Goal: Check status: Check status

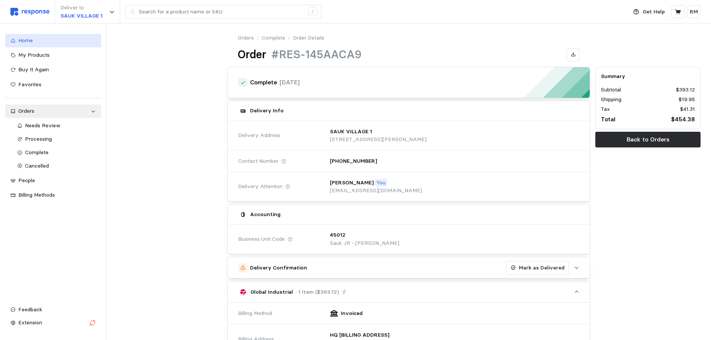
click at [31, 38] on span "Home" at bounding box center [25, 40] width 15 height 7
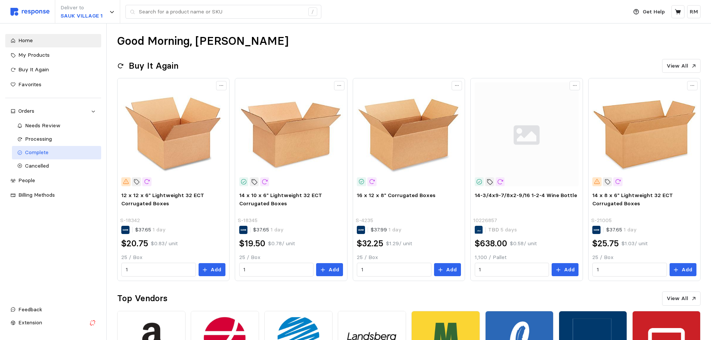
click at [59, 153] on div "Complete" at bounding box center [60, 153] width 71 height 8
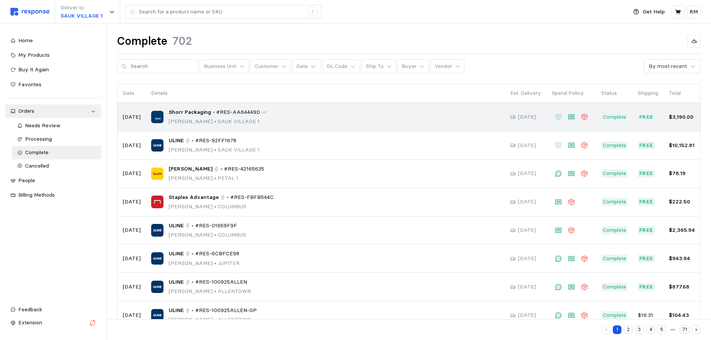
click at [322, 122] on div "Shorr Packaging • #RES-AA64449D Rocio Mendoza • SAUK VILLAGE 1" at bounding box center [325, 117] width 349 height 18
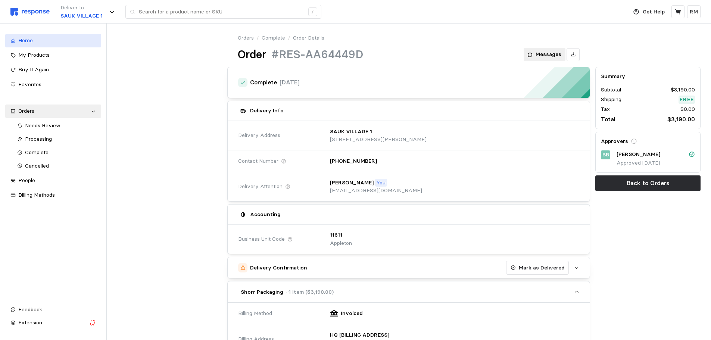
click at [72, 44] on div "Home" at bounding box center [57, 41] width 78 height 8
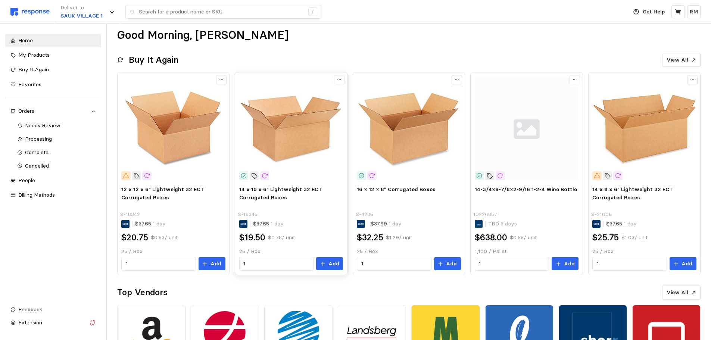
scroll to position [6, 0]
click at [78, 124] on div "Needs Review" at bounding box center [60, 126] width 71 height 8
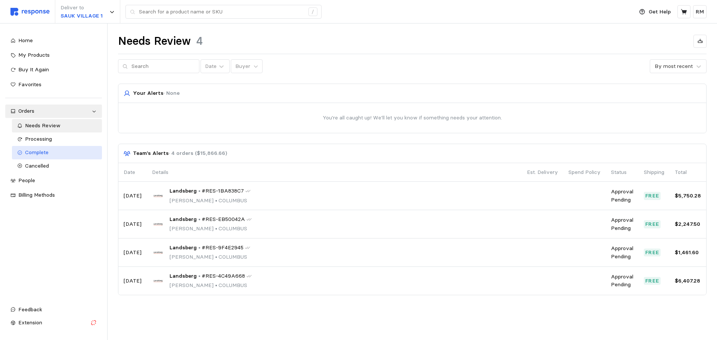
click at [33, 154] on span "Complete" at bounding box center [37, 152] width 24 height 7
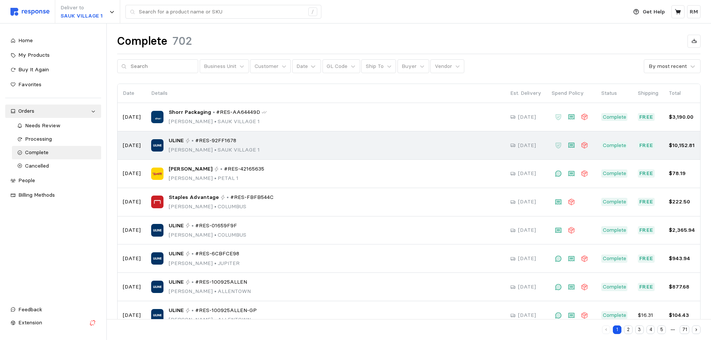
click at [409, 147] on div "ULINE • #RES-92FF1678 Rocio Mendoza • SAUK VILLAGE 1" at bounding box center [325, 146] width 349 height 18
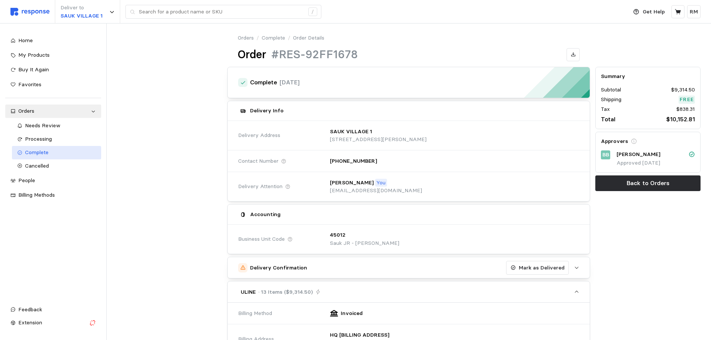
click at [45, 153] on span "Complete" at bounding box center [37, 152] width 24 height 7
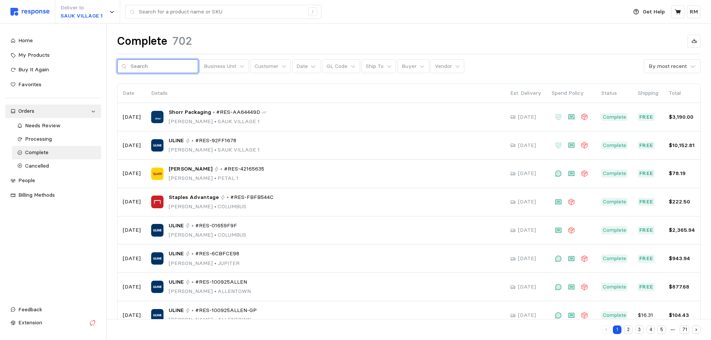
click at [144, 70] on input "text" at bounding box center [162, 66] width 63 height 13
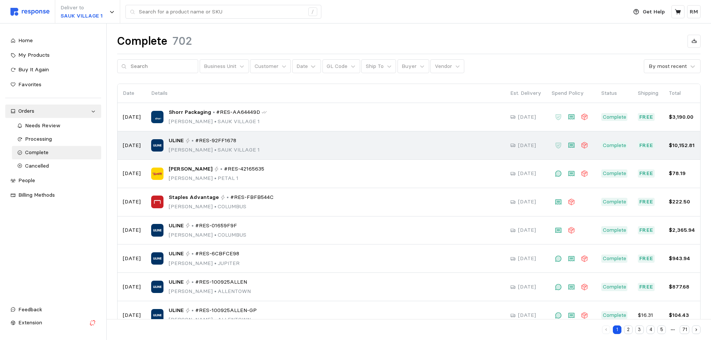
click at [169, 142] on span "ULINE" at bounding box center [176, 141] width 15 height 8
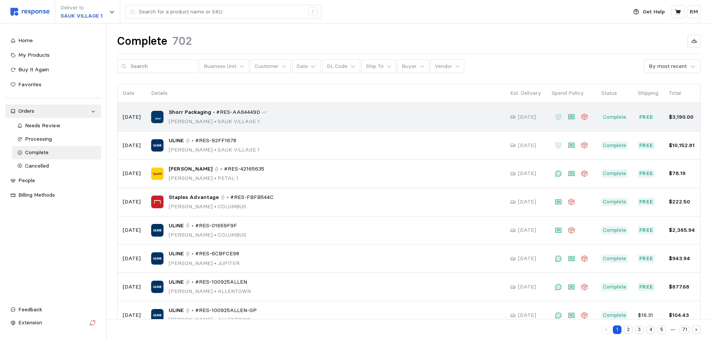
click at [163, 114] on div "Shorr Packaging • #RES-AA64449D Rocio Mendoza • SAUK VILLAGE 1" at bounding box center [325, 117] width 349 height 18
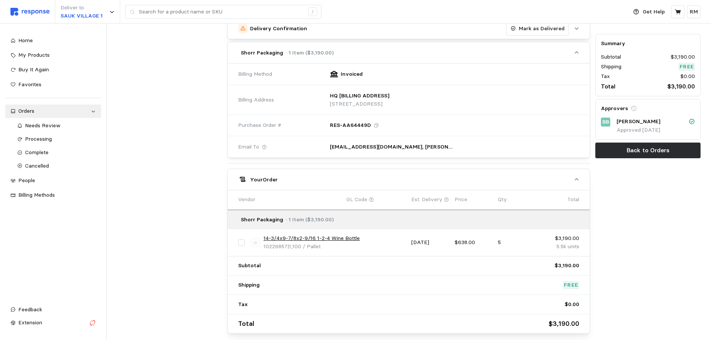
scroll to position [242, 0]
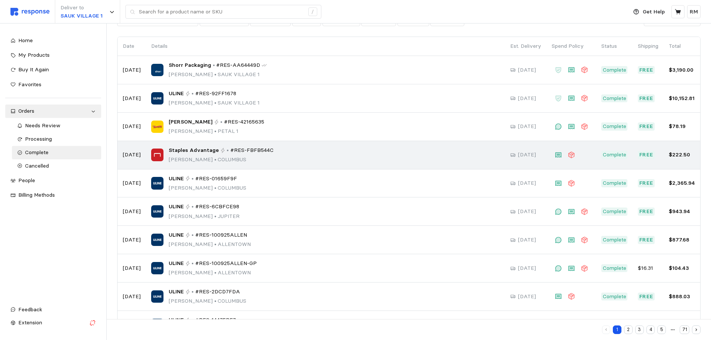
scroll to position [78, 0]
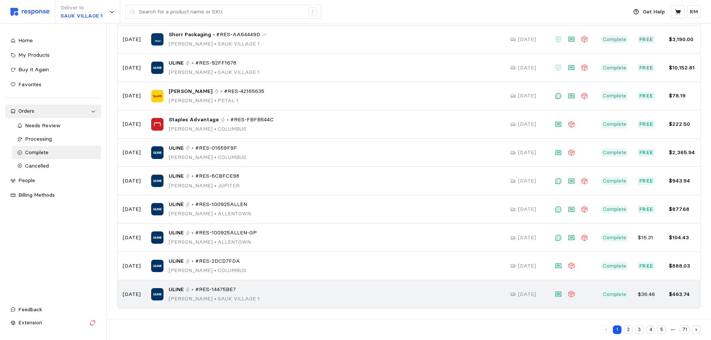
click at [172, 287] on span "ULINE" at bounding box center [176, 289] width 15 height 8
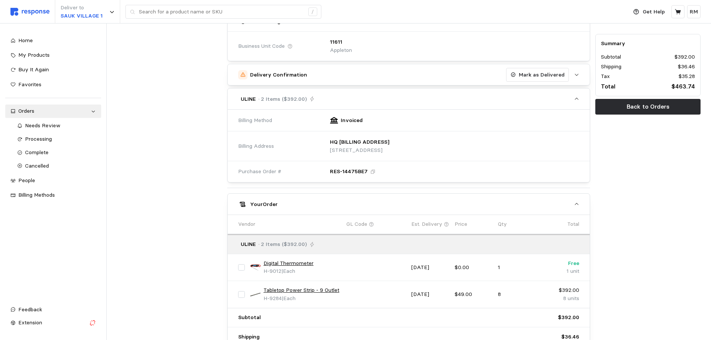
scroll to position [195, 0]
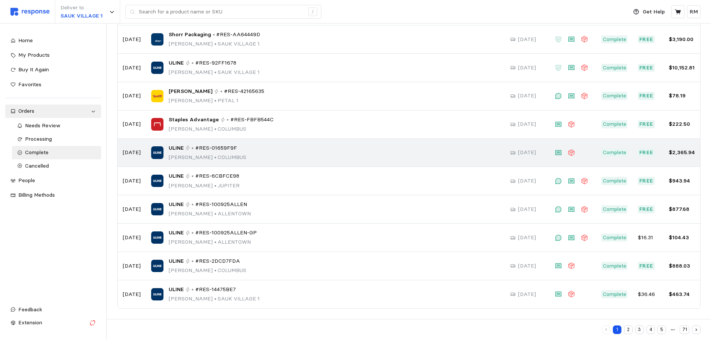
scroll to position [78, 0]
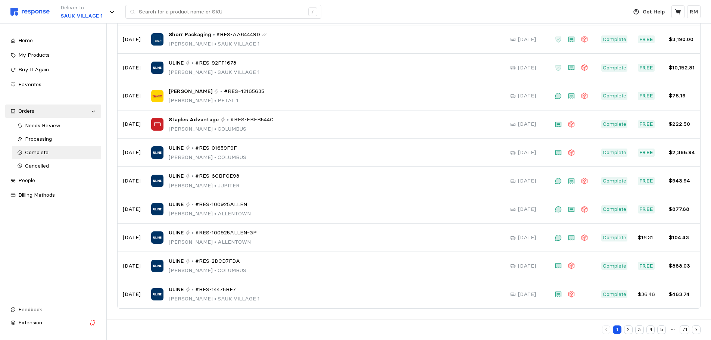
click at [631, 329] on button "2" at bounding box center [628, 329] width 9 height 9
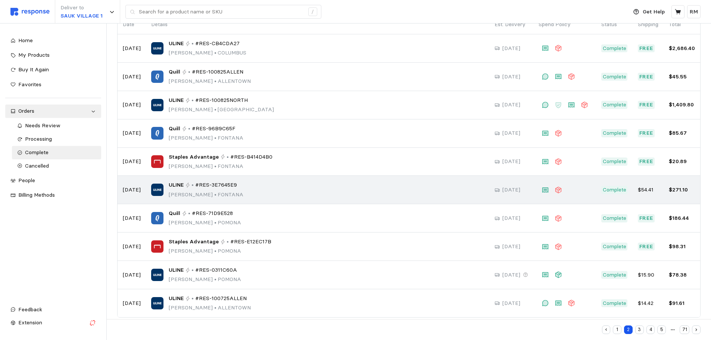
scroll to position [78, 0]
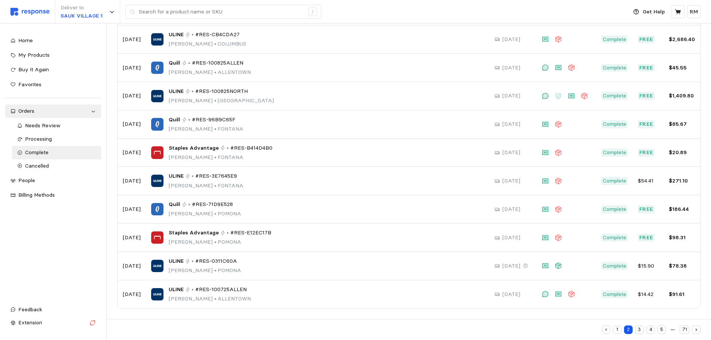
click at [640, 328] on button "3" at bounding box center [639, 329] width 9 height 9
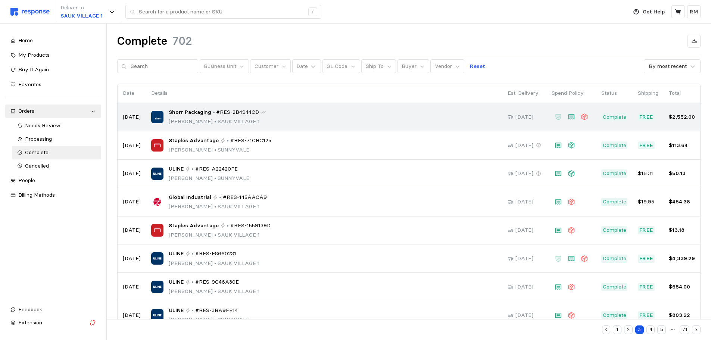
click at [191, 115] on span "Shorr Packaging" at bounding box center [190, 112] width 43 height 8
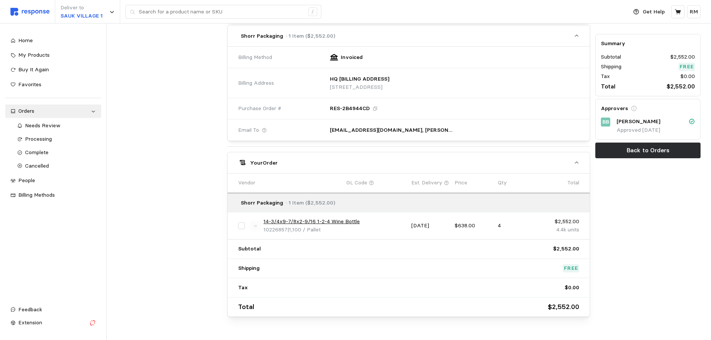
scroll to position [276, 0]
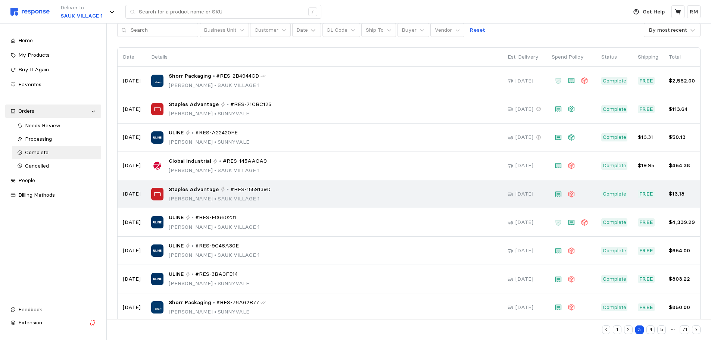
scroll to position [37, 0]
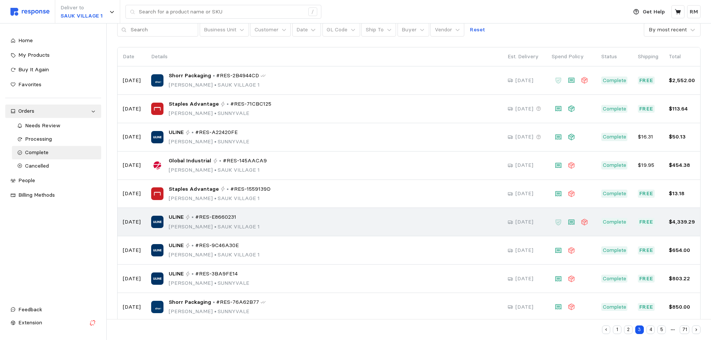
click at [169, 215] on span "ULINE" at bounding box center [176, 217] width 15 height 8
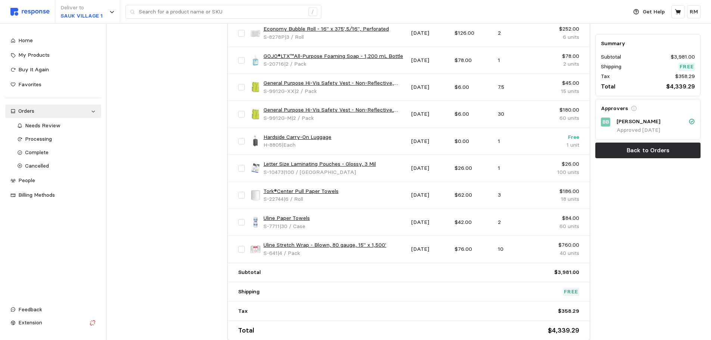
scroll to position [536, 0]
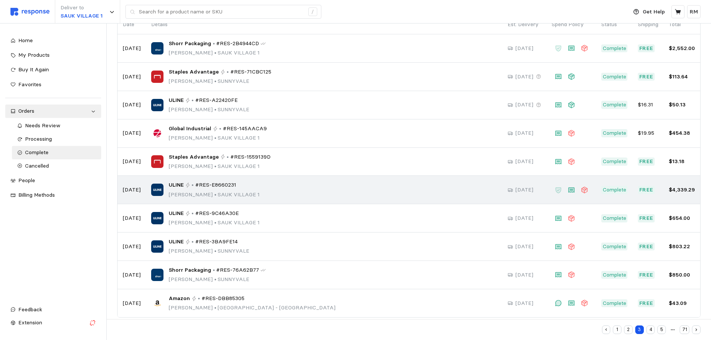
scroll to position [78, 0]
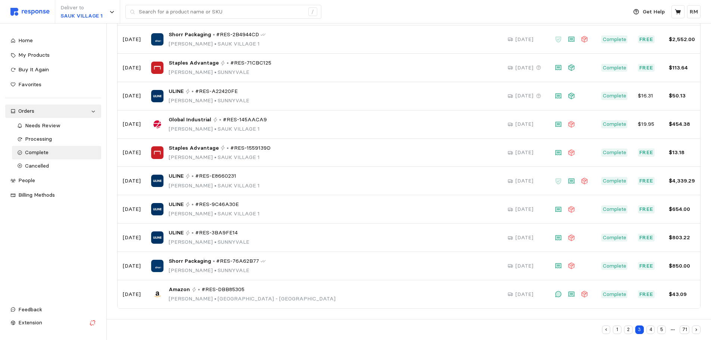
click at [651, 331] on button "4" at bounding box center [650, 329] width 9 height 9
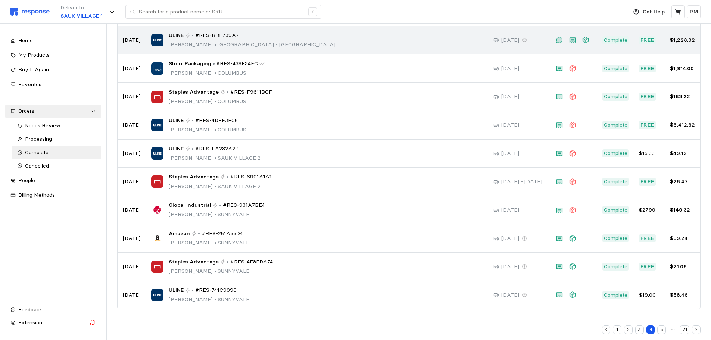
scroll to position [78, 0]
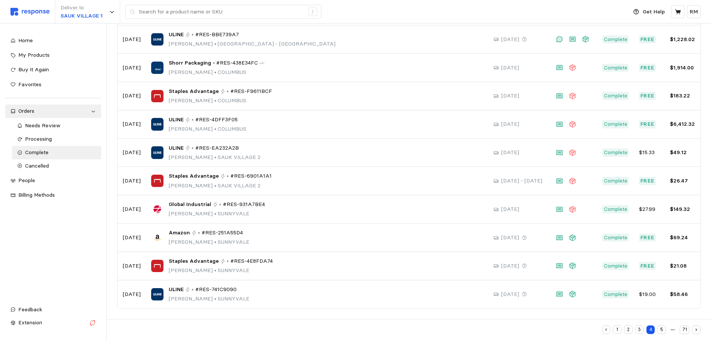
click at [659, 330] on button "5" at bounding box center [661, 329] width 9 height 9
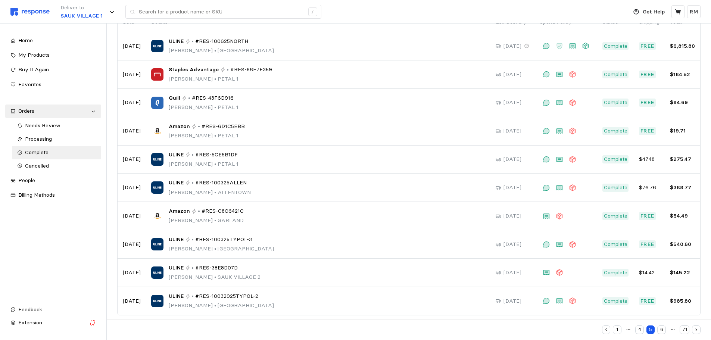
scroll to position [78, 0]
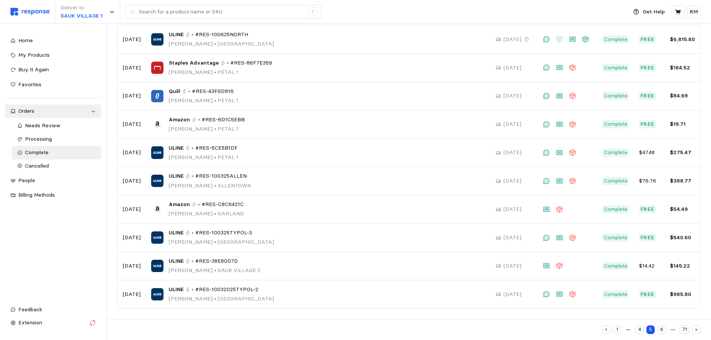
click at [662, 333] on button "6" at bounding box center [661, 329] width 9 height 9
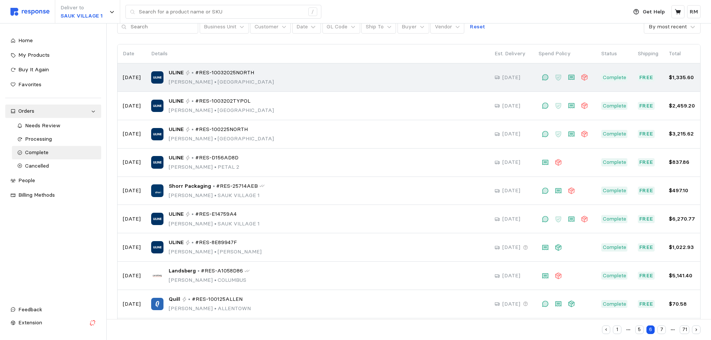
scroll to position [40, 0]
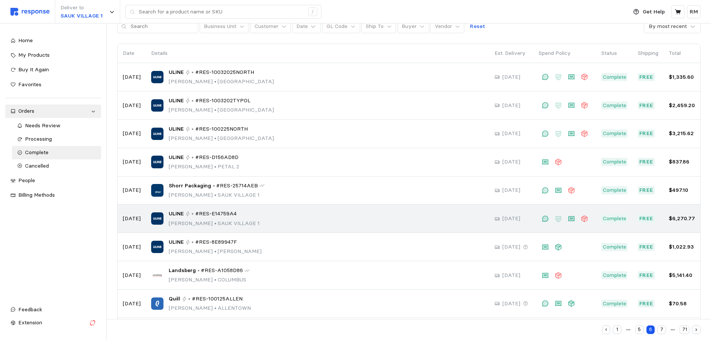
click at [174, 214] on span "ULINE" at bounding box center [176, 214] width 15 height 8
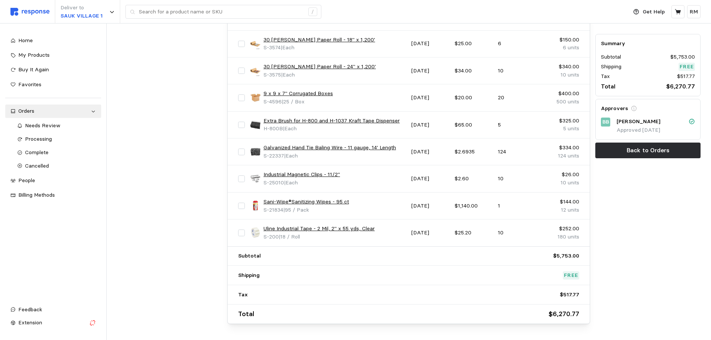
scroll to position [517, 0]
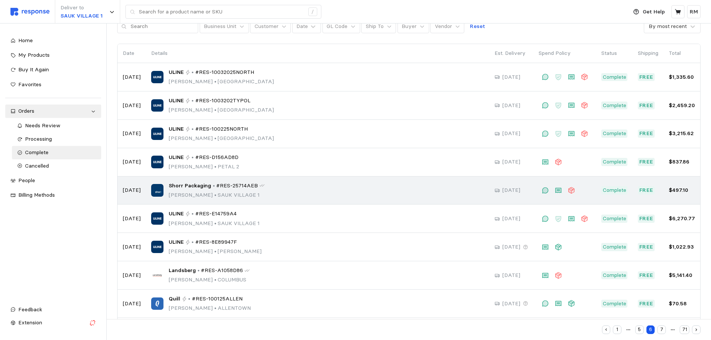
click at [179, 187] on span "Shorr Packaging" at bounding box center [190, 186] width 43 height 8
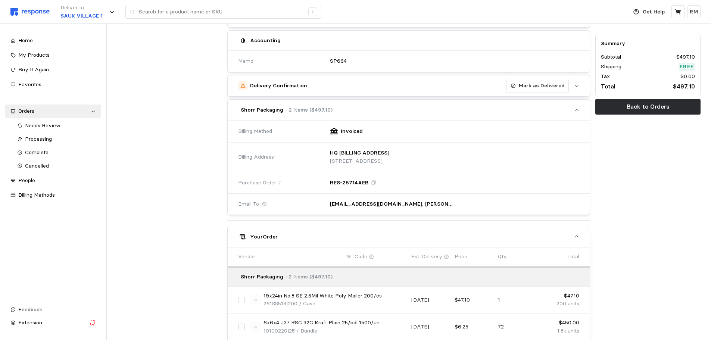
scroll to position [295, 0]
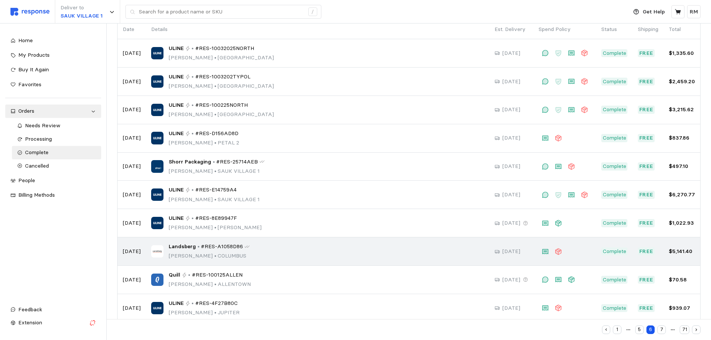
scroll to position [78, 0]
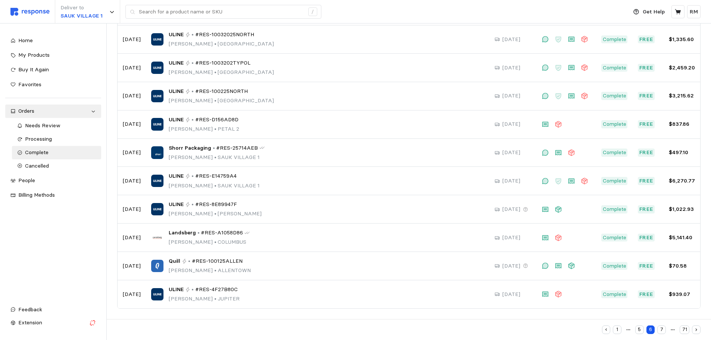
click at [662, 330] on button "7" at bounding box center [661, 329] width 9 height 9
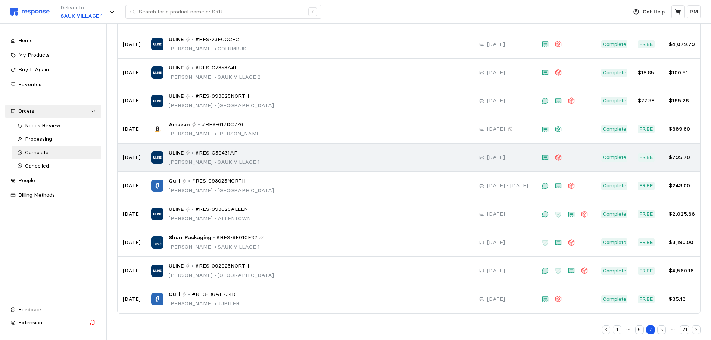
scroll to position [78, 0]
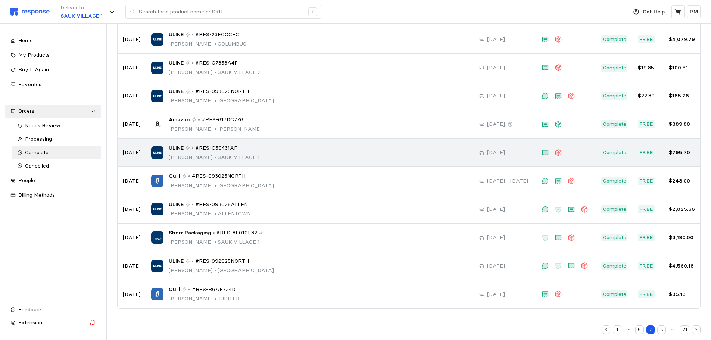
click at [296, 233] on div "Shorr Packaging • #RES-8E010F82 Rocio Mendoza • SAUK VILLAGE 1" at bounding box center [310, 238] width 318 height 18
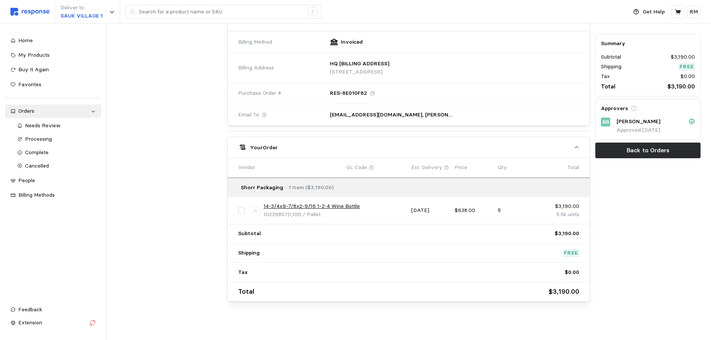
scroll to position [276, 0]
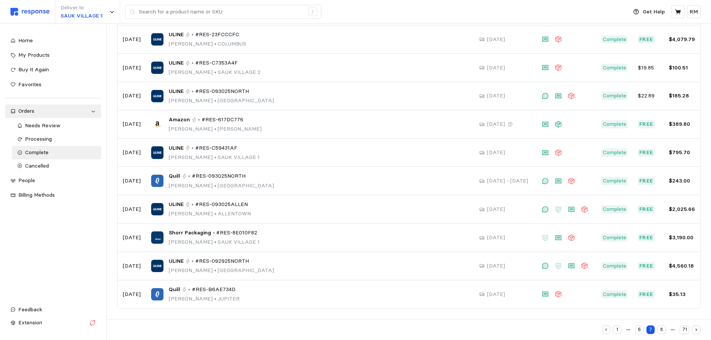
scroll to position [78, 0]
click at [665, 330] on button "8" at bounding box center [661, 329] width 9 height 9
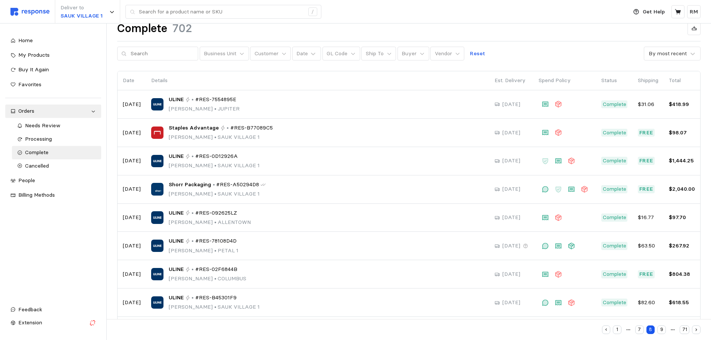
scroll to position [16, 0]
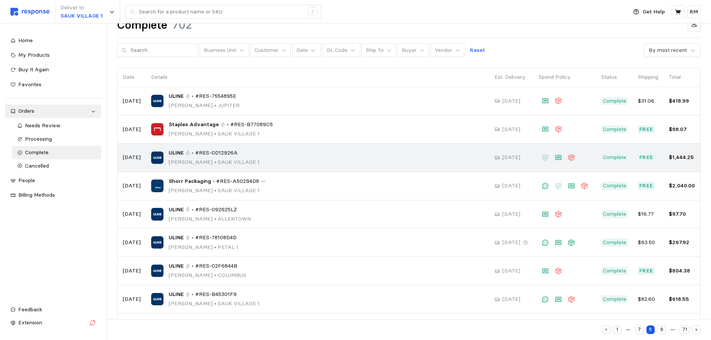
click at [234, 153] on span "#RES-0D12926A" at bounding box center [216, 153] width 43 height 8
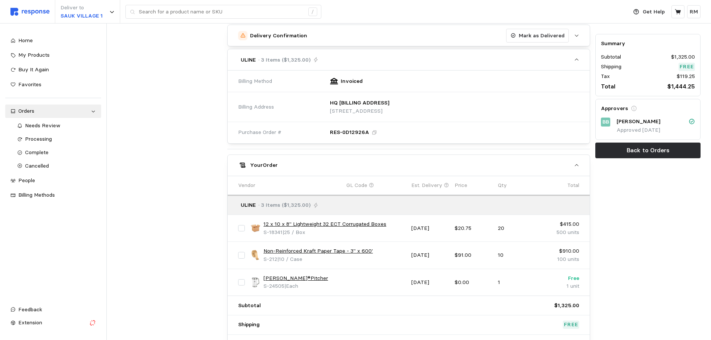
scroll to position [181, 0]
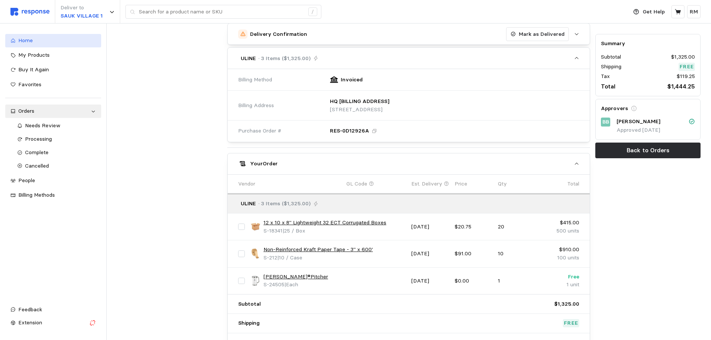
scroll to position [16, 0]
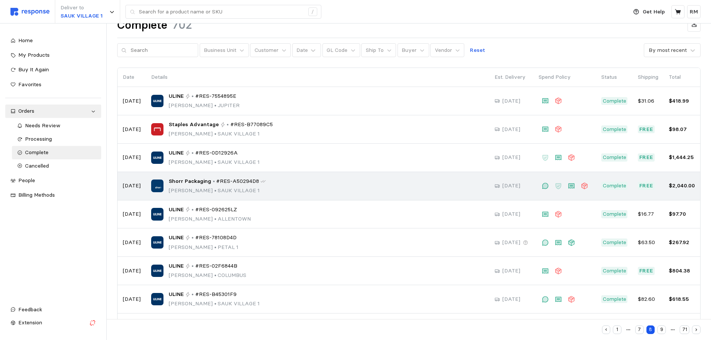
click at [200, 181] on span "Shorr Packaging" at bounding box center [190, 181] width 43 height 8
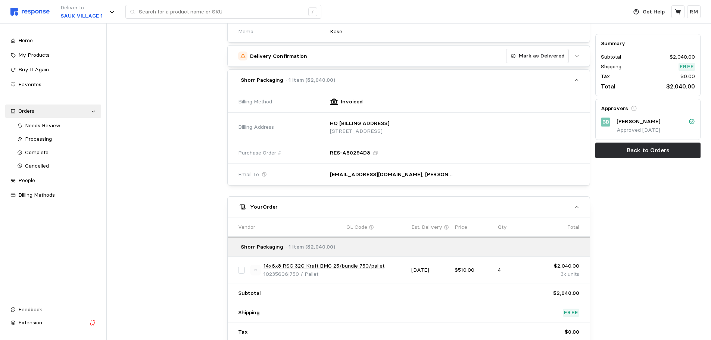
scroll to position [234, 0]
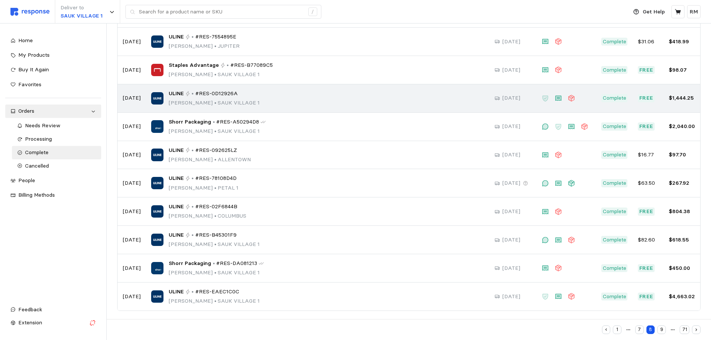
scroll to position [78, 0]
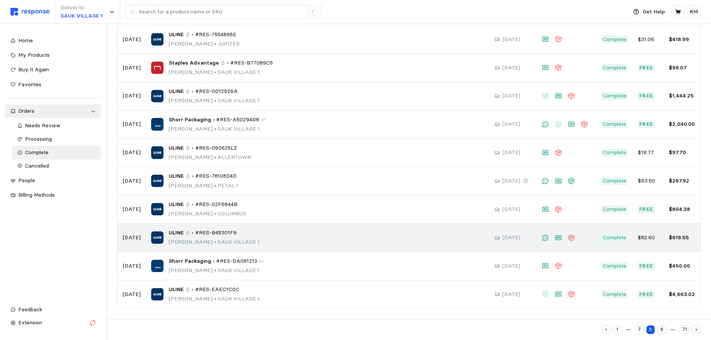
click at [187, 233] on icon at bounding box center [187, 232] width 5 height 5
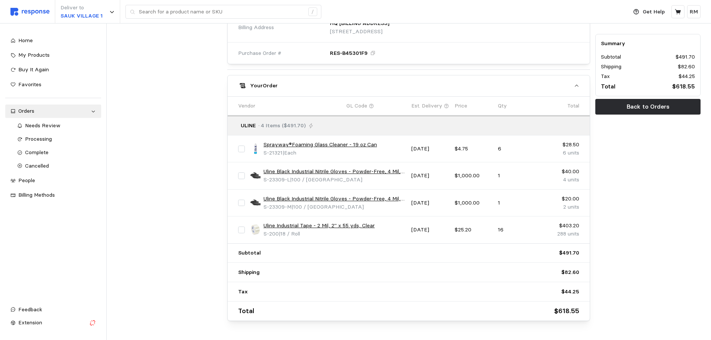
scroll to position [304, 0]
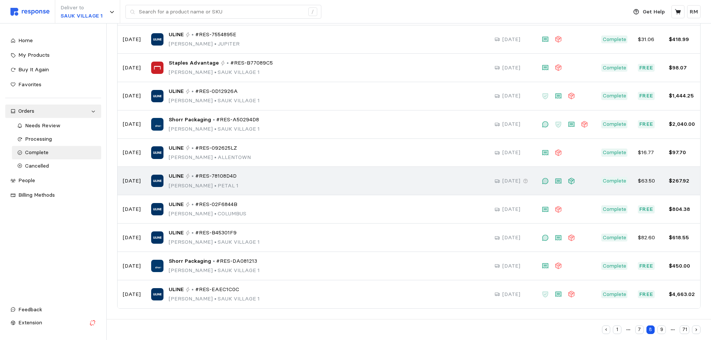
scroll to position [78, 0]
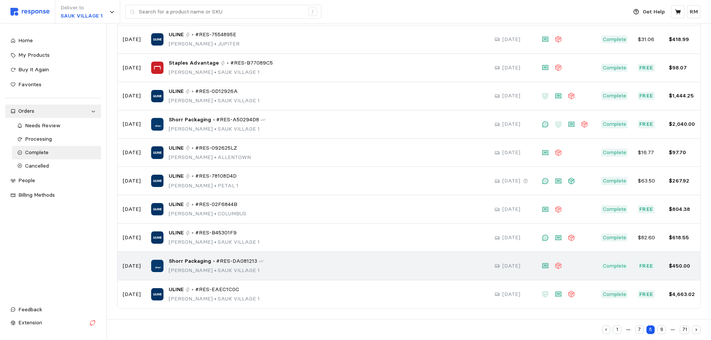
click at [182, 260] on span "Shorr Packaging" at bounding box center [190, 261] width 43 height 8
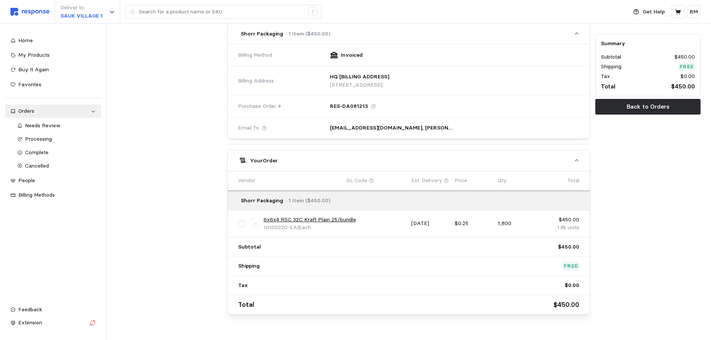
scroll to position [224, 0]
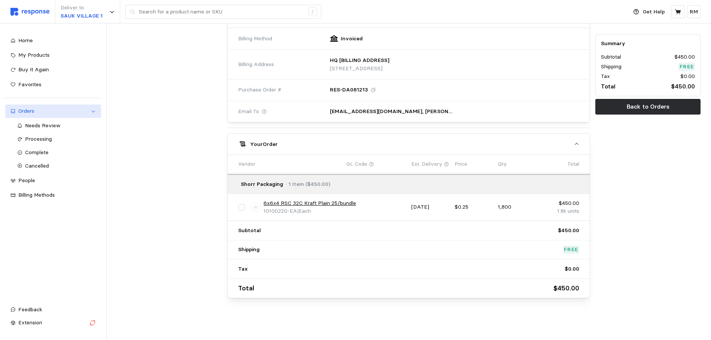
scroll to position [78, 0]
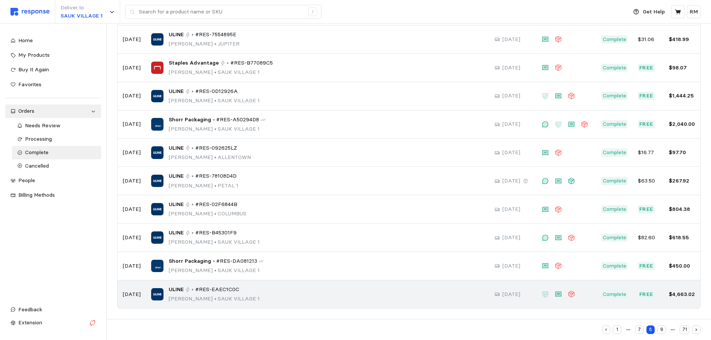
click at [181, 287] on span "ULINE" at bounding box center [176, 289] width 15 height 8
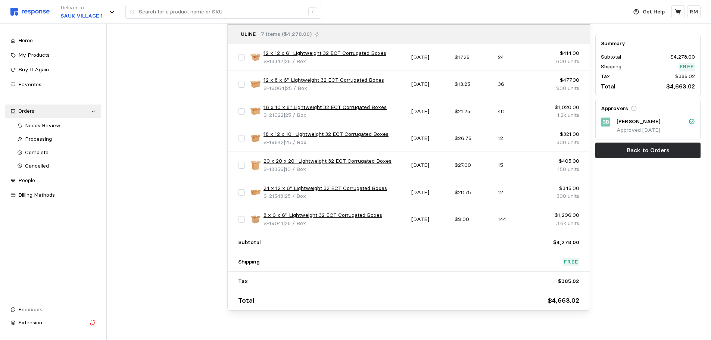
scroll to position [355, 0]
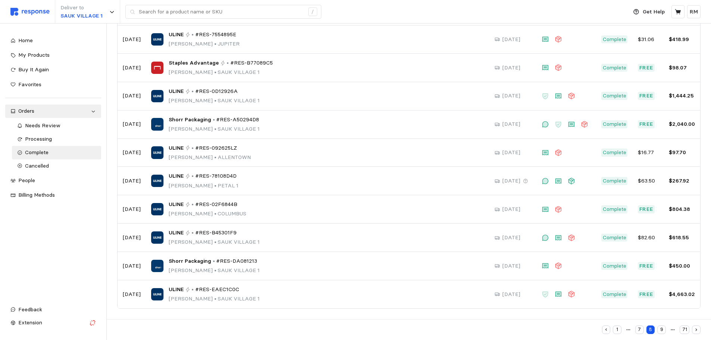
scroll to position [78, 0]
click at [662, 330] on button "9" at bounding box center [661, 329] width 9 height 9
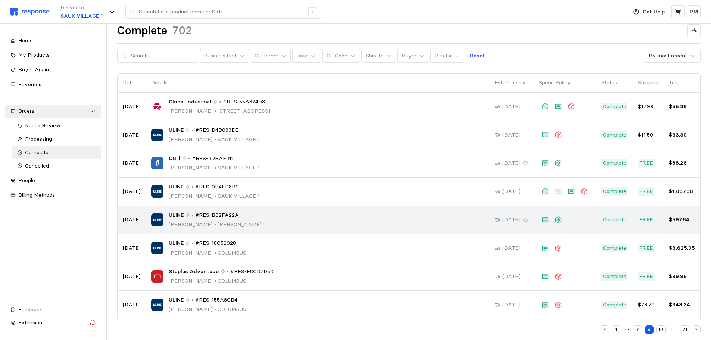
scroll to position [11, 0]
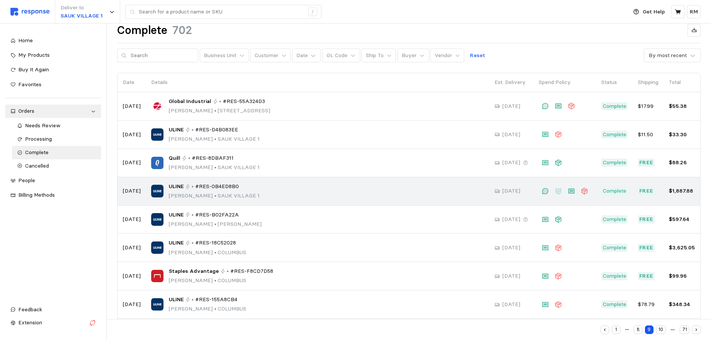
click at [182, 189] on span "ULINE" at bounding box center [176, 186] width 15 height 8
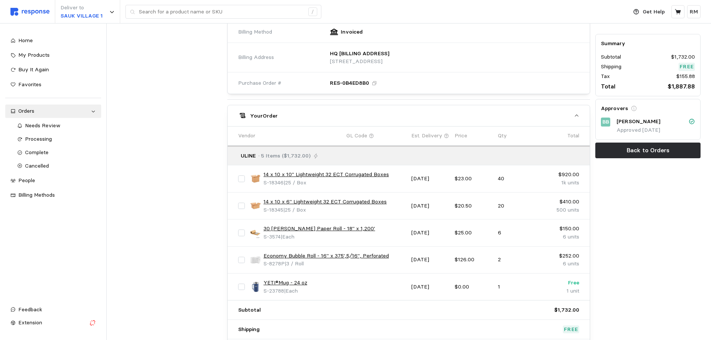
scroll to position [304, 0]
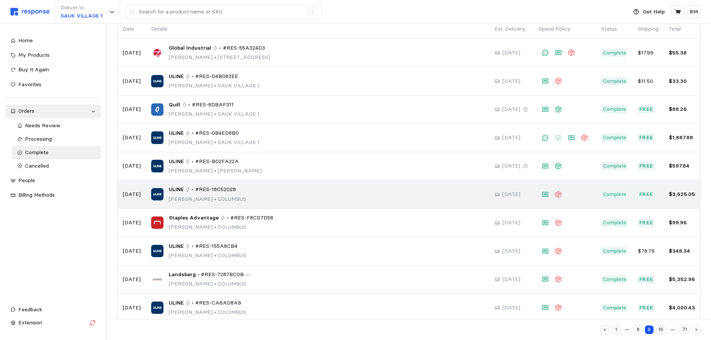
scroll to position [78, 0]
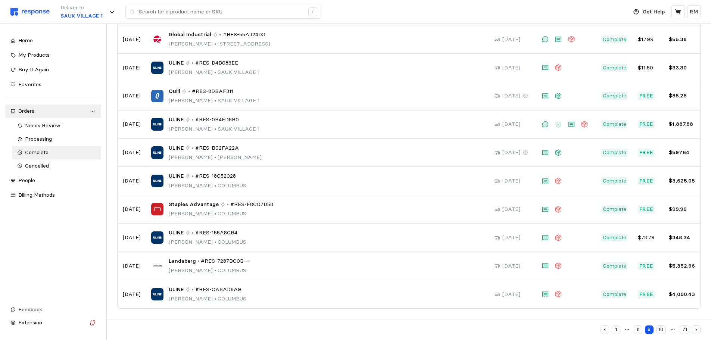
click at [663, 328] on button "10" at bounding box center [661, 329] width 10 height 9
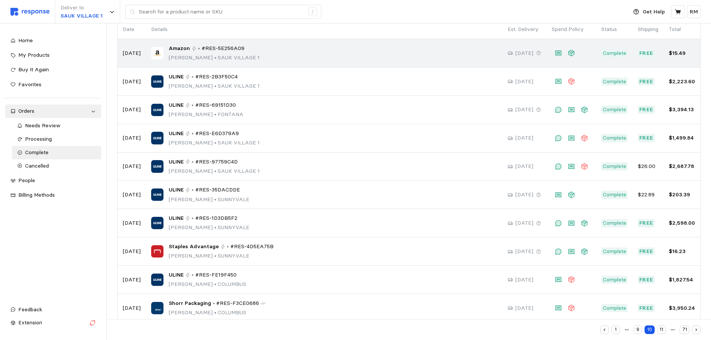
scroll to position [78, 0]
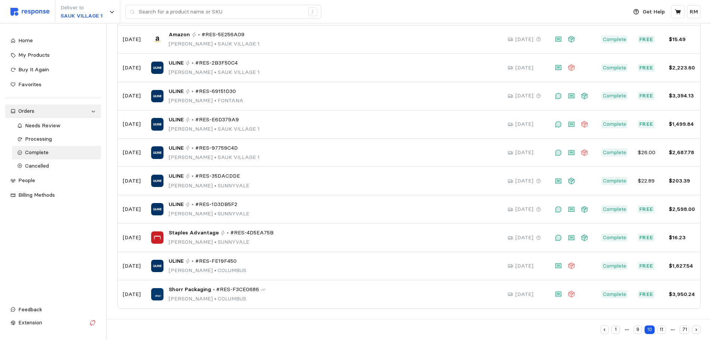
click at [659, 327] on button "11" at bounding box center [661, 329] width 9 height 9
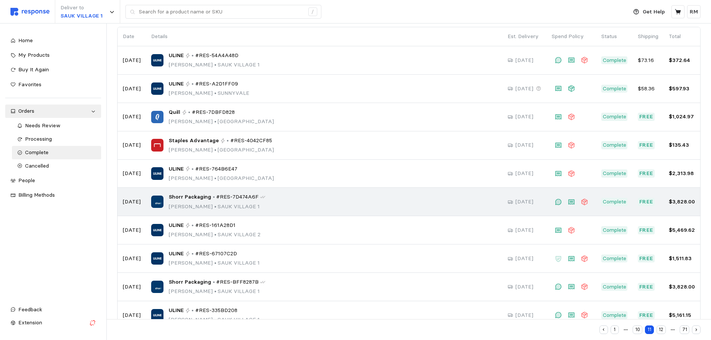
scroll to position [57, 0]
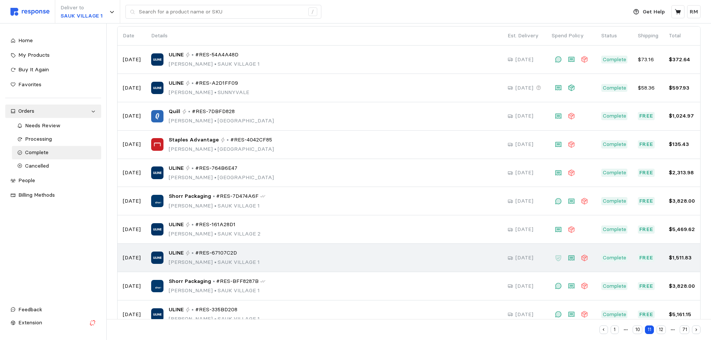
click at [180, 255] on span "ULINE" at bounding box center [176, 253] width 15 height 8
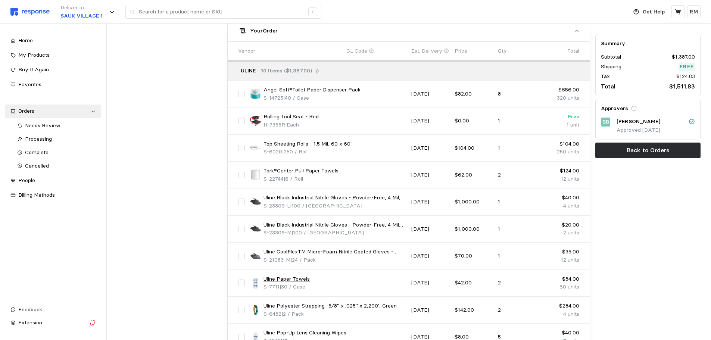
scroll to position [445, 0]
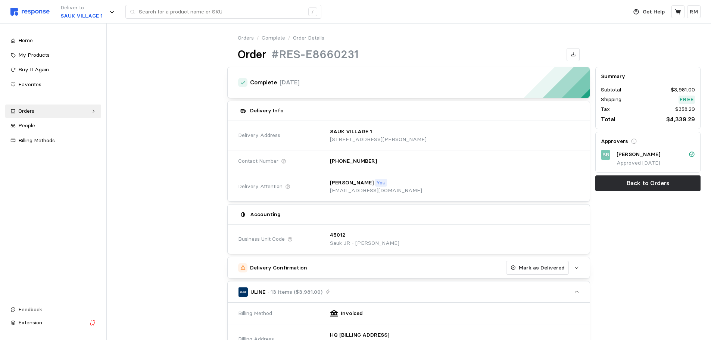
scroll to position [452, 0]
